Goal: Information Seeking & Learning: Learn about a topic

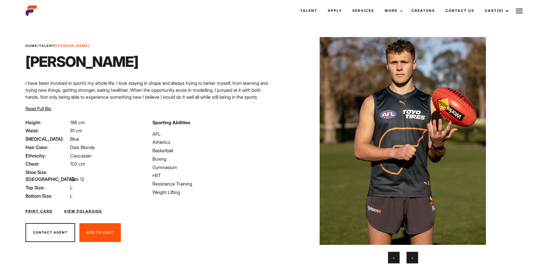
click at [44, 111] on span "Read Full Bio" at bounding box center [38, 109] width 26 height 6
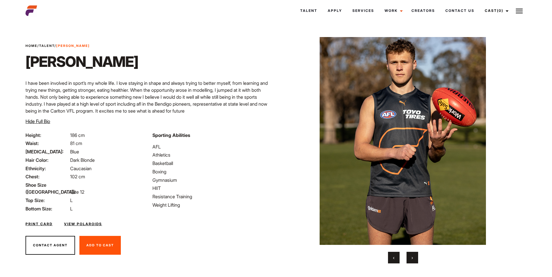
drag, startPoint x: 178, startPoint y: 66, endPoint x: 142, endPoint y: 60, distance: 36.8
click at [178, 67] on div "Home / Talent / [PERSON_NAME] S I have been involved in sport’s my whole life. …" at bounding box center [149, 87] width 254 height 88
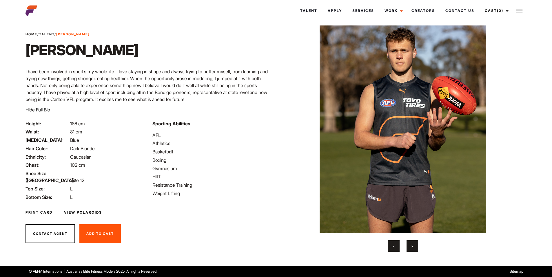
click at [411, 250] on button "›" at bounding box center [412, 246] width 12 height 12
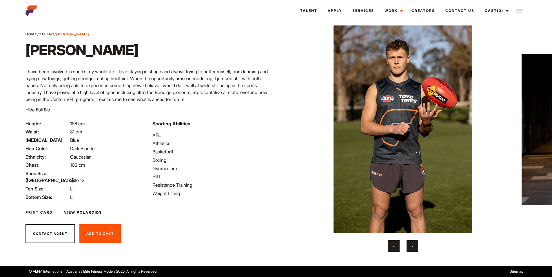
click at [411, 250] on button "›" at bounding box center [412, 246] width 12 height 12
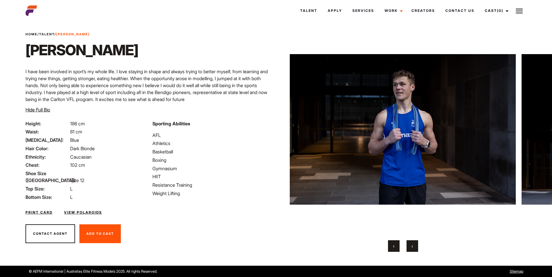
click at [411, 250] on button "›" at bounding box center [412, 246] width 12 height 12
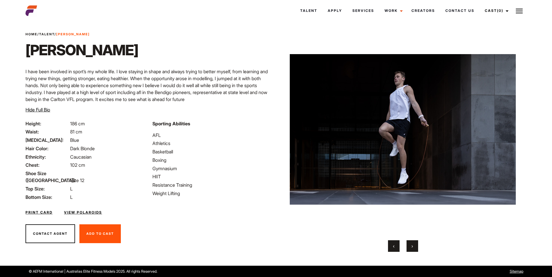
click at [411, 250] on button "›" at bounding box center [412, 246] width 12 height 12
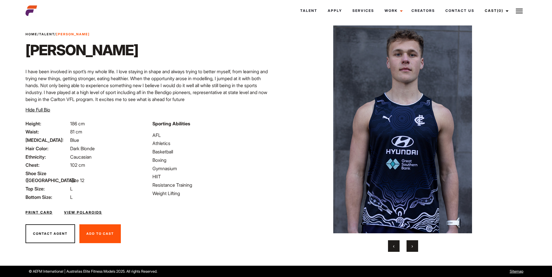
click at [411, 250] on button "›" at bounding box center [412, 246] width 12 height 12
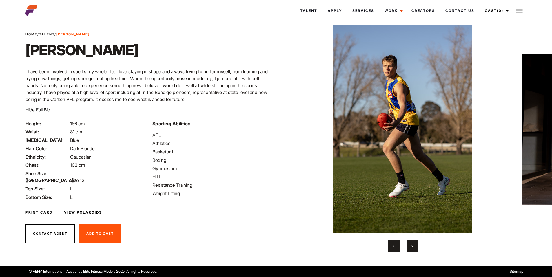
click at [411, 250] on button "›" at bounding box center [412, 246] width 12 height 12
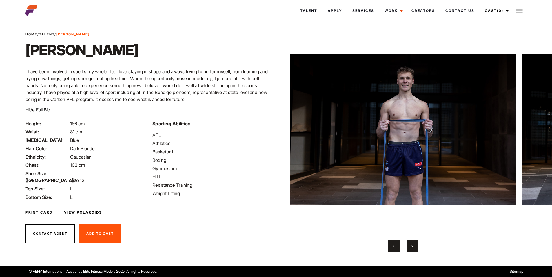
click at [411, 250] on button "›" at bounding box center [412, 246] width 12 height 12
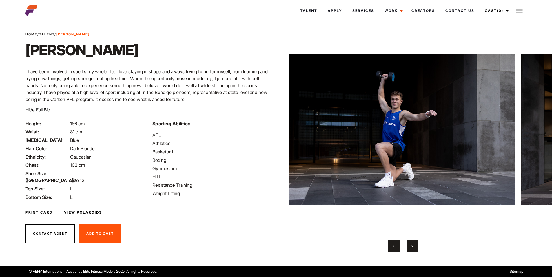
click at [411, 250] on button "›" at bounding box center [412, 246] width 12 height 12
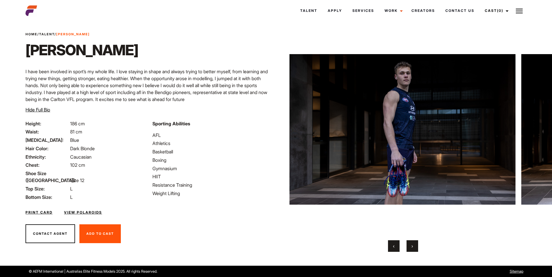
click at [411, 250] on button "›" at bounding box center [412, 246] width 12 height 12
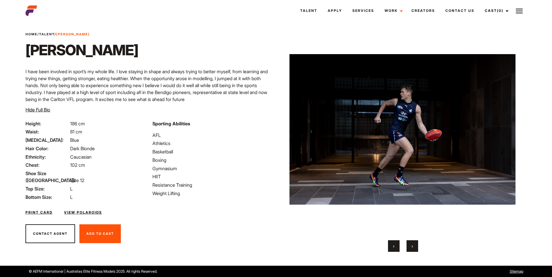
click at [392, 250] on button "‹" at bounding box center [394, 246] width 12 height 12
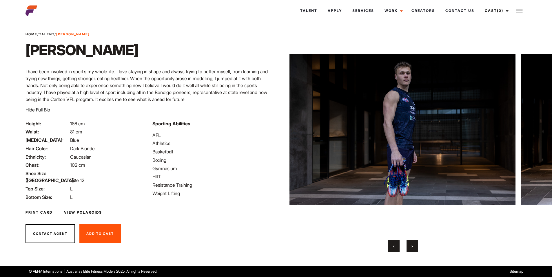
click at [409, 250] on button "›" at bounding box center [412, 246] width 12 height 12
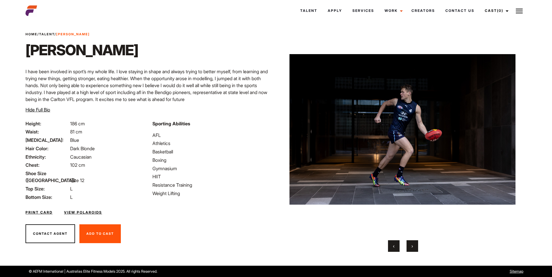
click at [409, 250] on button "›" at bounding box center [412, 246] width 12 height 12
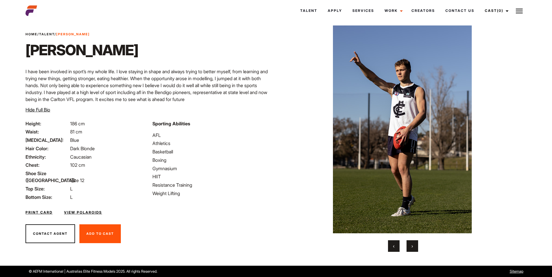
click at [409, 250] on button "›" at bounding box center [412, 246] width 12 height 12
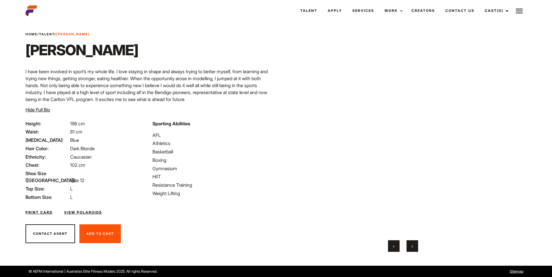
click at [409, 249] on button "›" at bounding box center [412, 246] width 12 height 12
click at [397, 249] on button "‹" at bounding box center [394, 246] width 12 height 12
click at [410, 245] on button "›" at bounding box center [412, 246] width 12 height 12
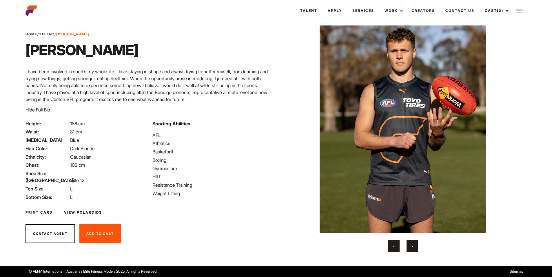
click at [410, 245] on button "›" at bounding box center [412, 246] width 12 height 12
